Goal: Information Seeking & Learning: Learn about a topic

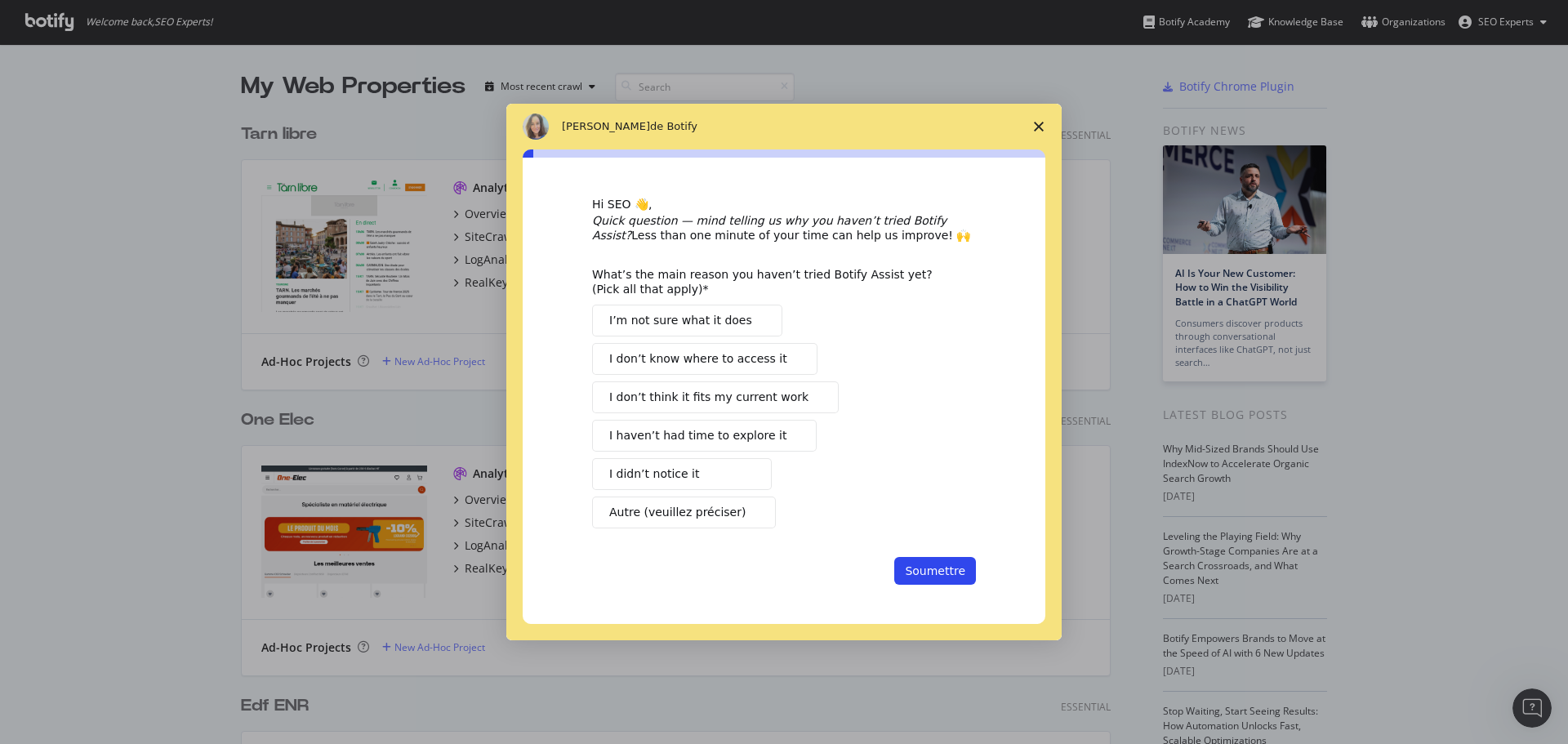
click at [1043, 126] on span "Fermer l'enquête" at bounding box center [1038, 127] width 46 height 46
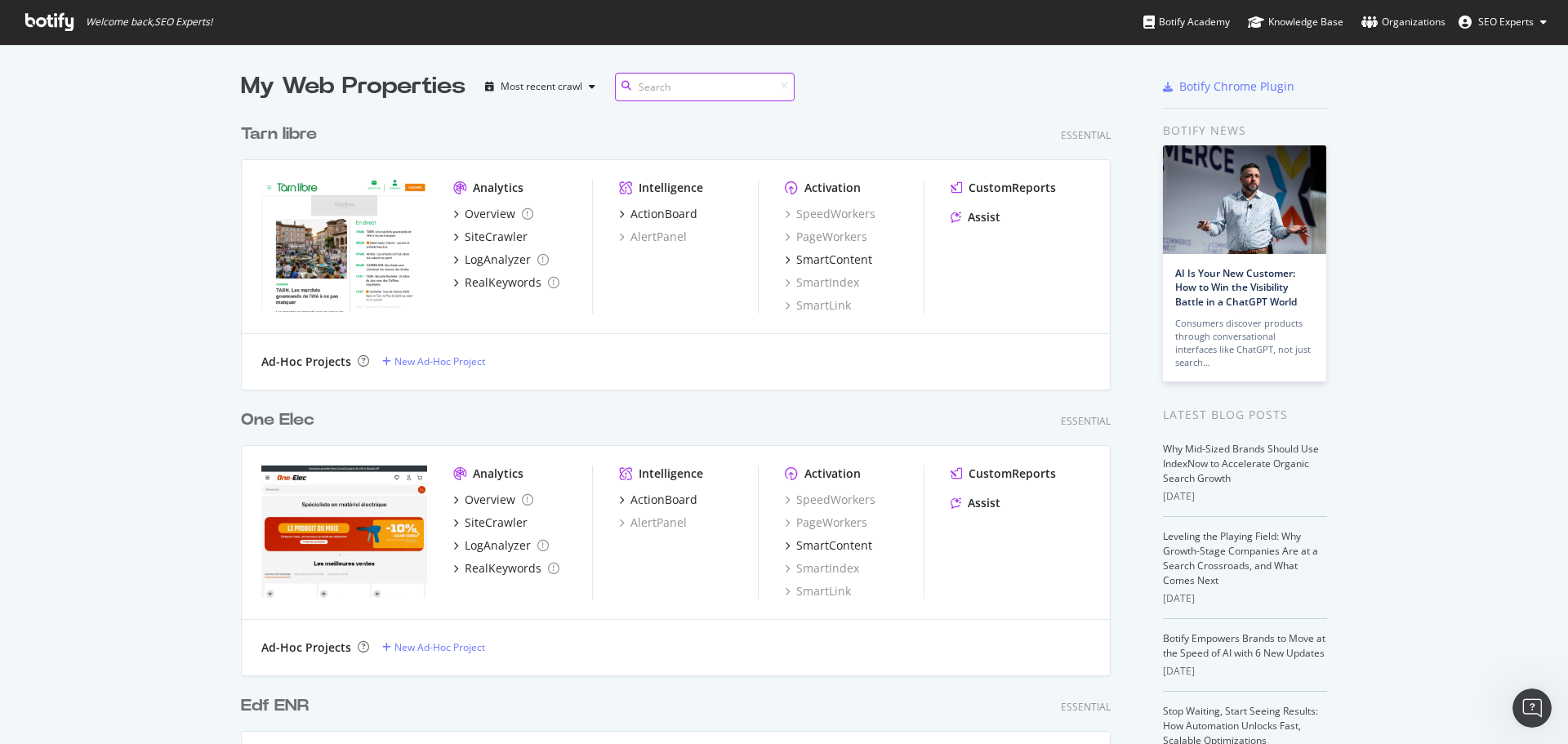
click at [649, 86] on input at bounding box center [705, 86] width 179 height 29
type input "livea"
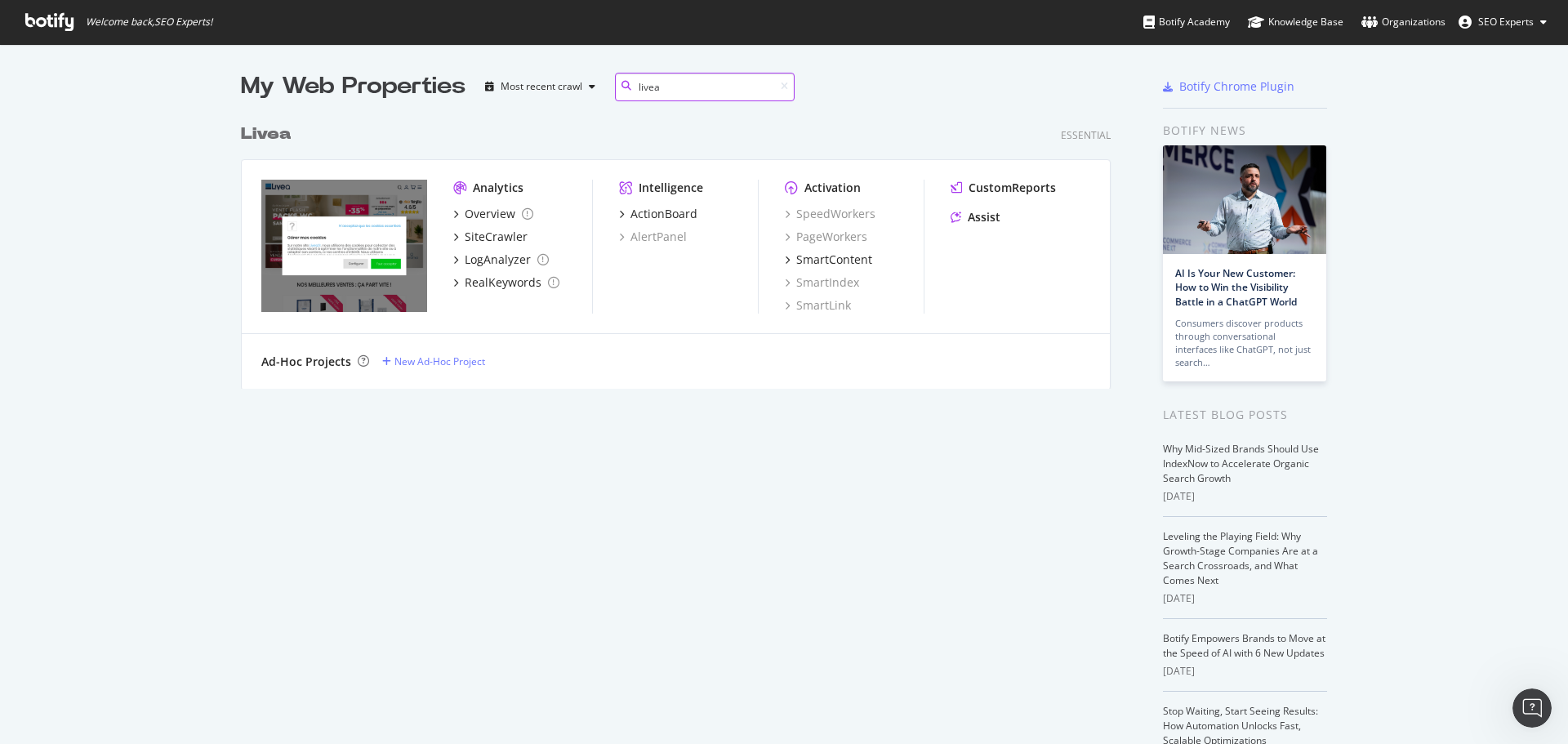
scroll to position [274, 871]
click at [488, 210] on div "Overview" at bounding box center [490, 214] width 51 height 16
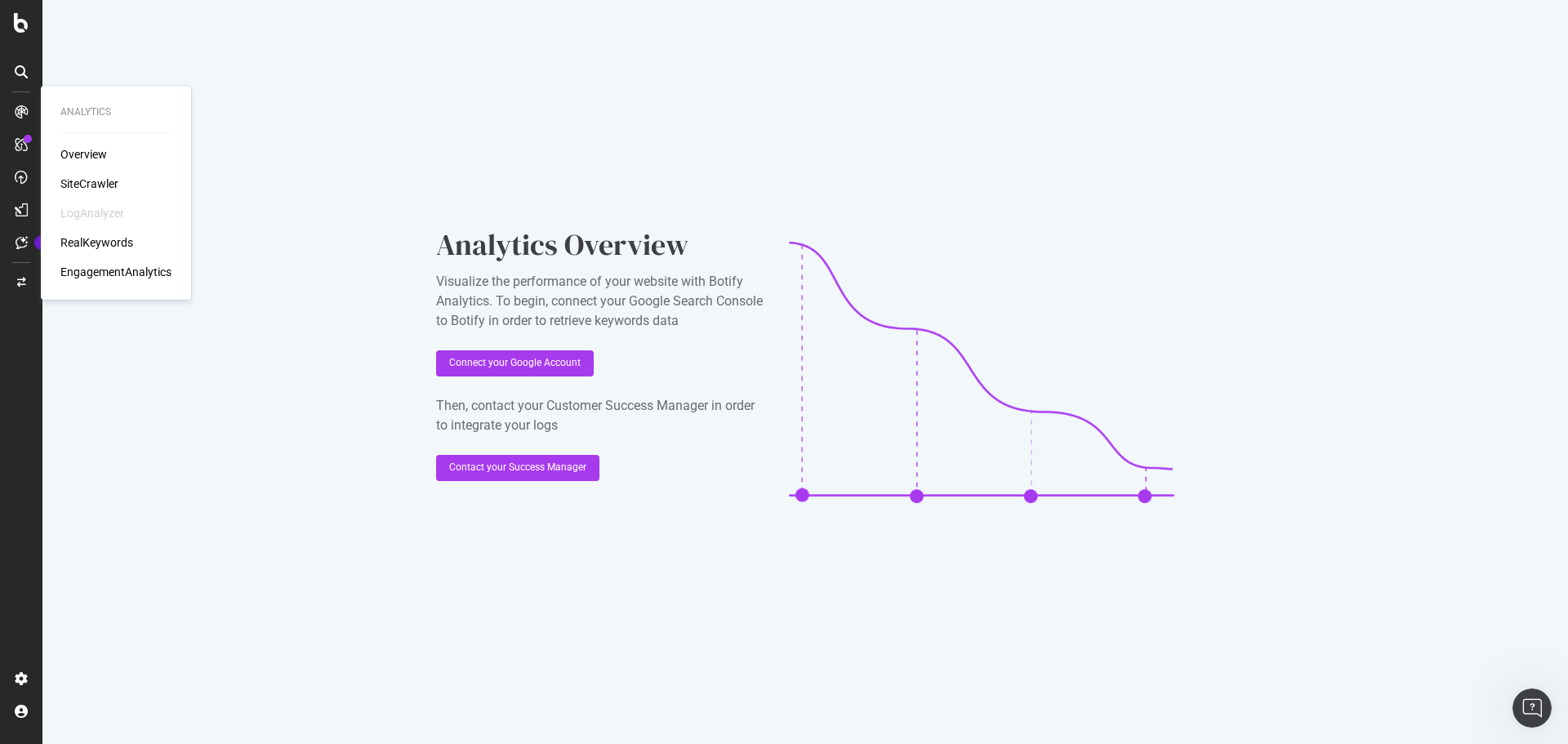
click at [86, 182] on div "SiteCrawler" at bounding box center [89, 184] width 58 height 16
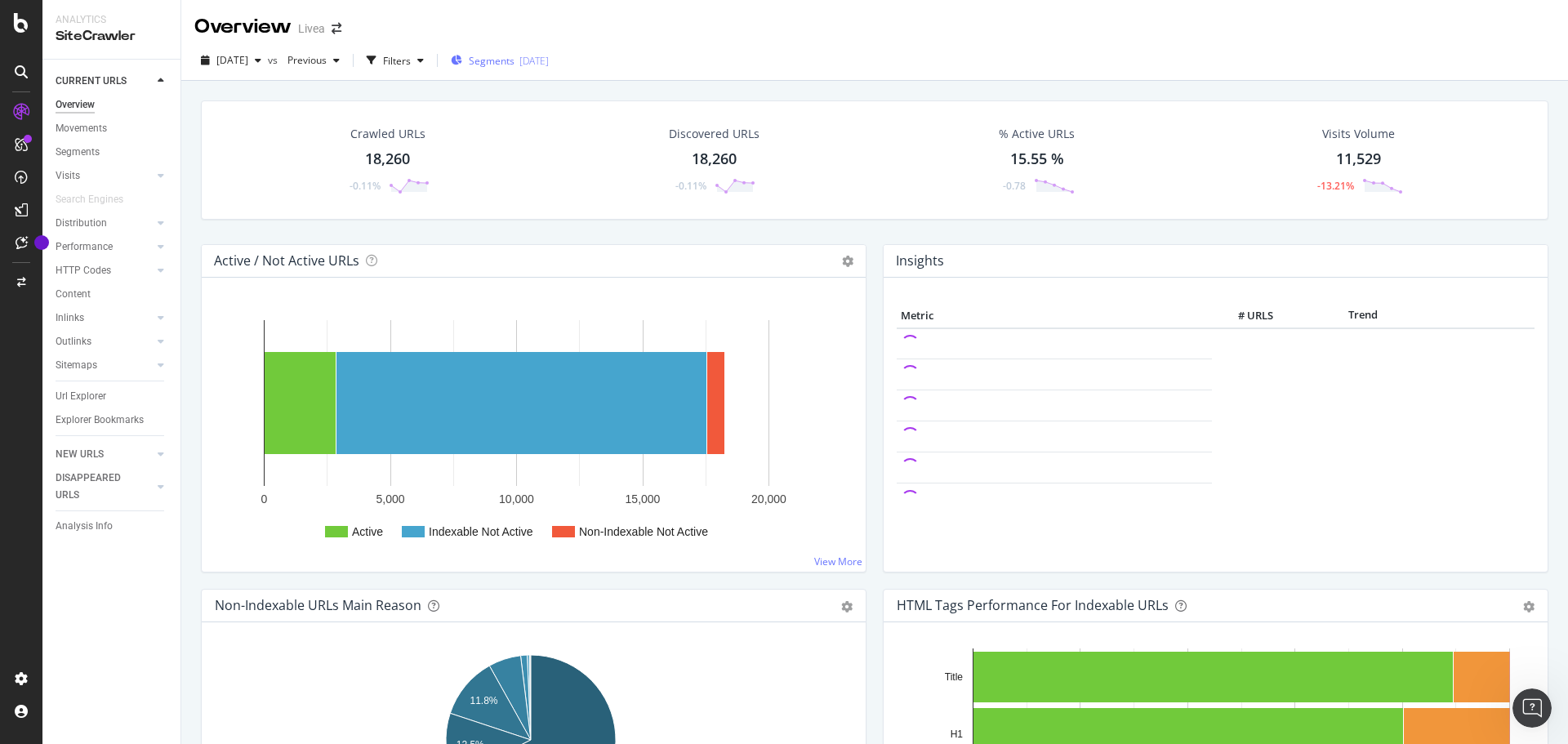
click at [545, 55] on div "Segments [DATE]" at bounding box center [499, 61] width 98 height 14
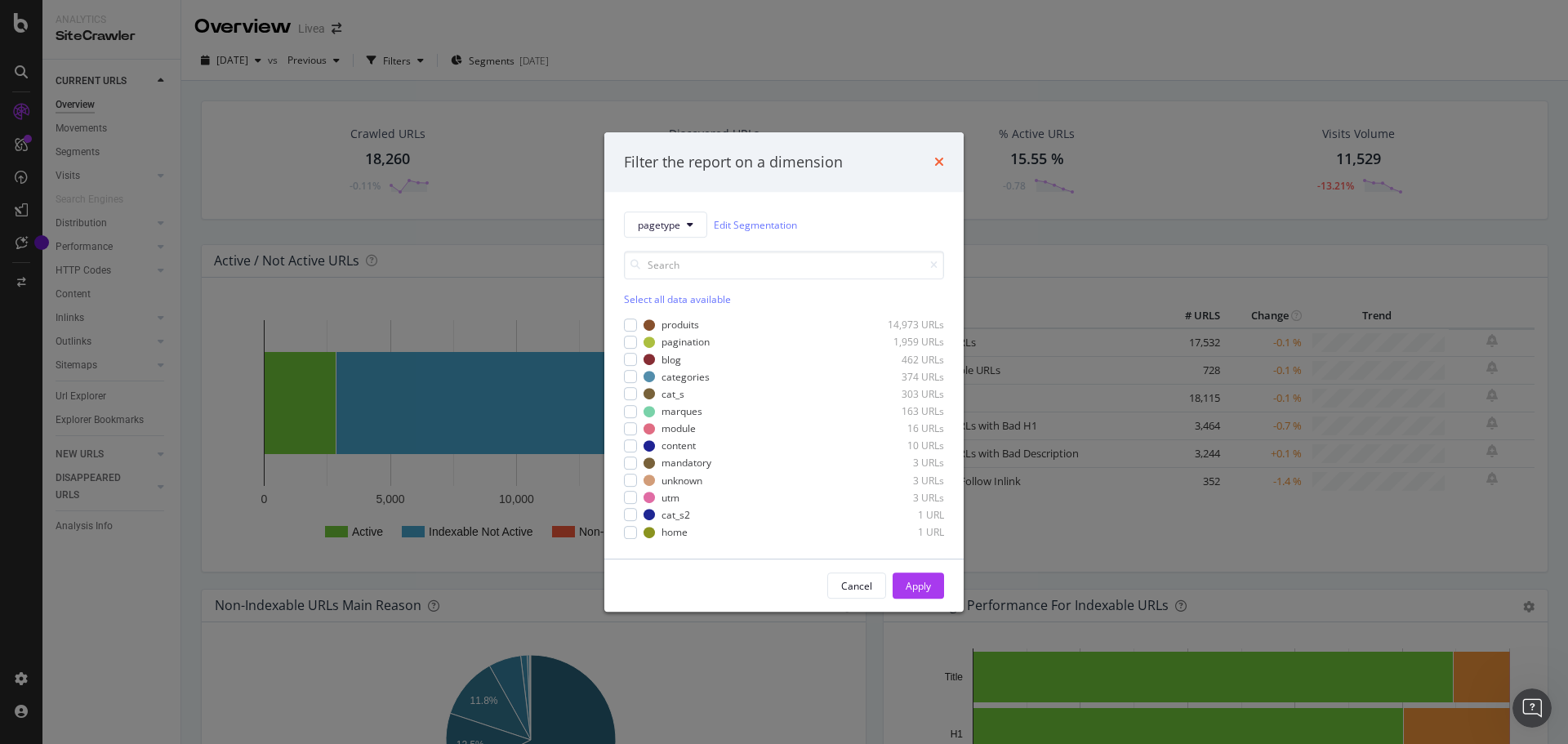
click at [938, 160] on icon "times" at bounding box center [939, 163] width 10 height 13
